Goal: Find specific page/section: Find specific page/section

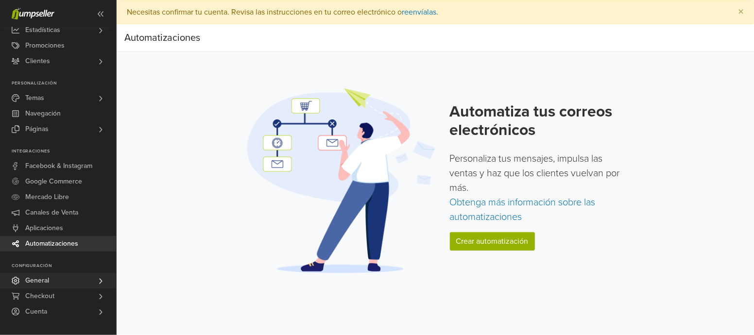
click at [58, 278] on link "General" at bounding box center [58, 281] width 116 height 16
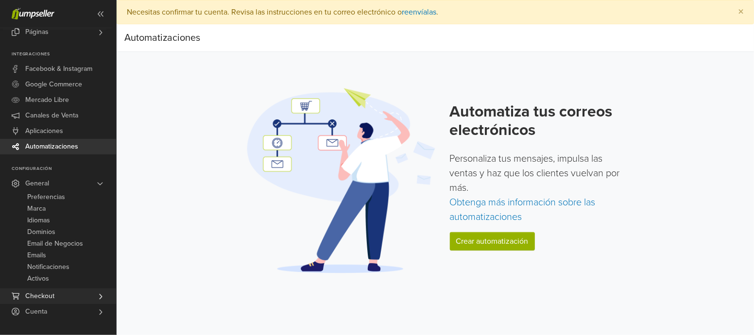
click at [53, 293] on span "Checkout" at bounding box center [39, 297] width 29 height 16
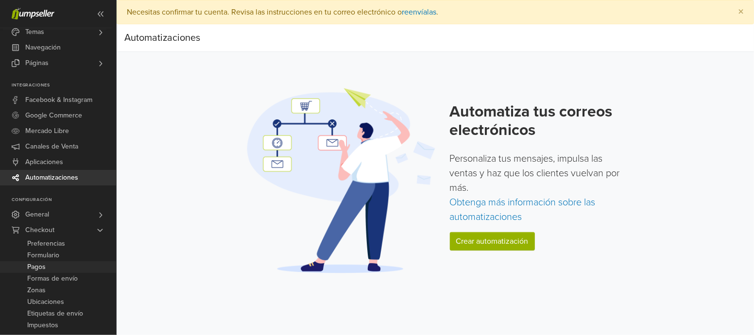
click at [49, 269] on link "Pagos" at bounding box center [58, 267] width 116 height 12
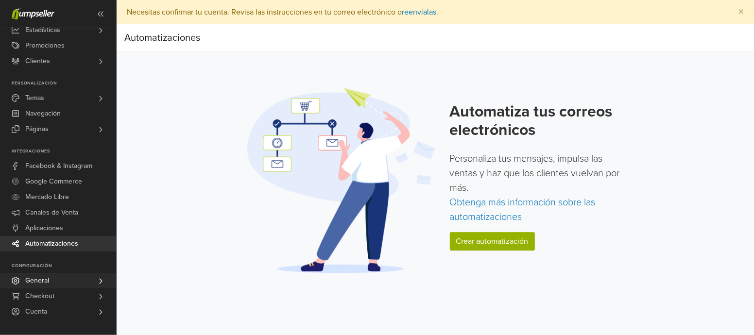
click at [59, 276] on link "General" at bounding box center [58, 281] width 116 height 16
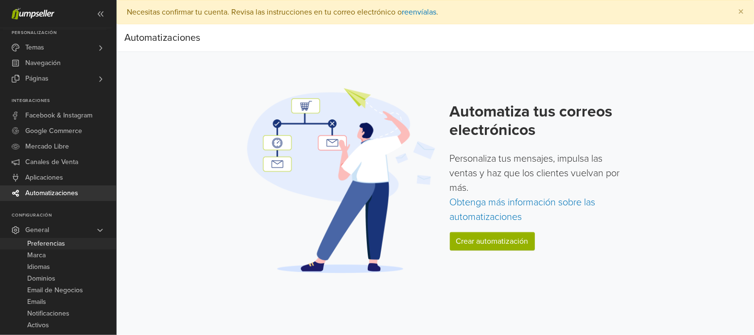
click at [62, 241] on span "Preferencias" at bounding box center [46, 244] width 38 height 12
